Goal: Find specific page/section: Find specific page/section

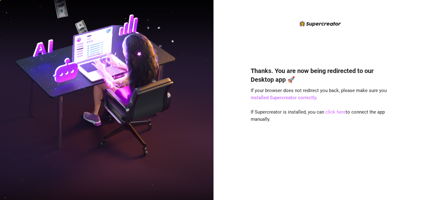
click at [332, 110] on link "click here" at bounding box center [335, 112] width 20 height 6
click at [332, 111] on link "click here" at bounding box center [335, 112] width 20 height 6
click at [331, 113] on link "click here" at bounding box center [335, 112] width 20 height 6
click at [332, 112] on link "click here" at bounding box center [335, 112] width 20 height 6
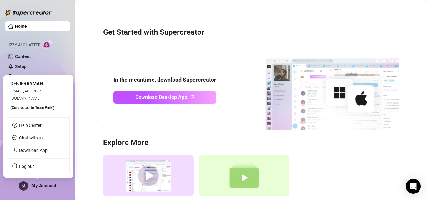
click at [48, 186] on span "My Account" at bounding box center [43, 186] width 25 height 6
click at [40, 127] on link "Help Center" at bounding box center [30, 125] width 23 height 5
